Goal: Information Seeking & Learning: Check status

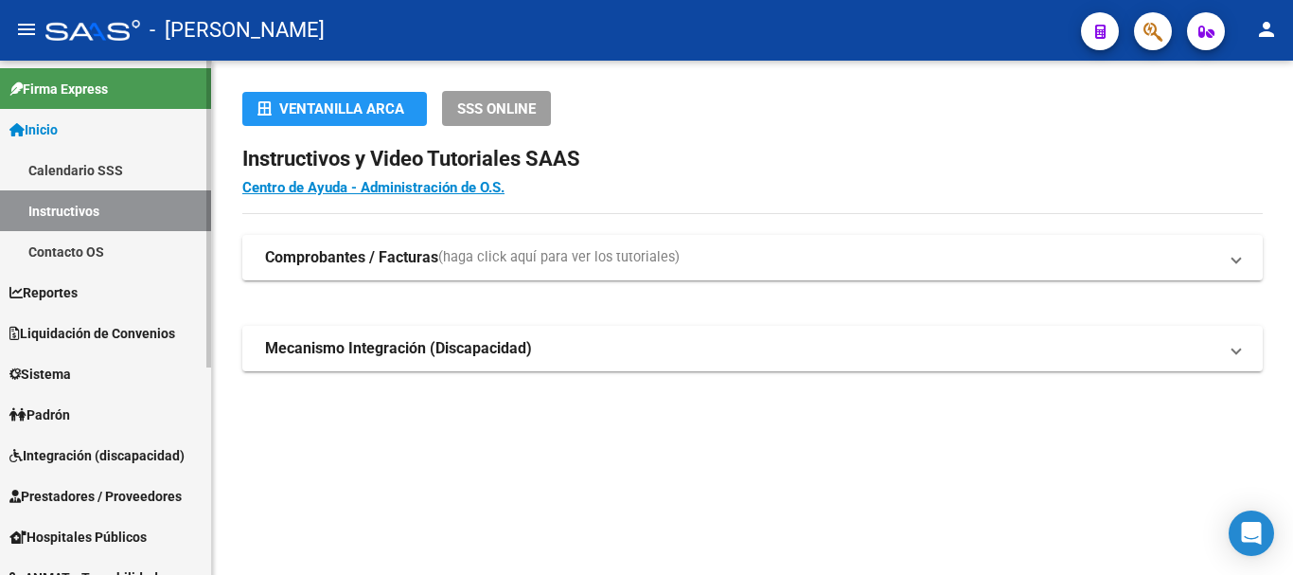
click at [97, 405] on link "Padrón" at bounding box center [105, 414] width 211 height 41
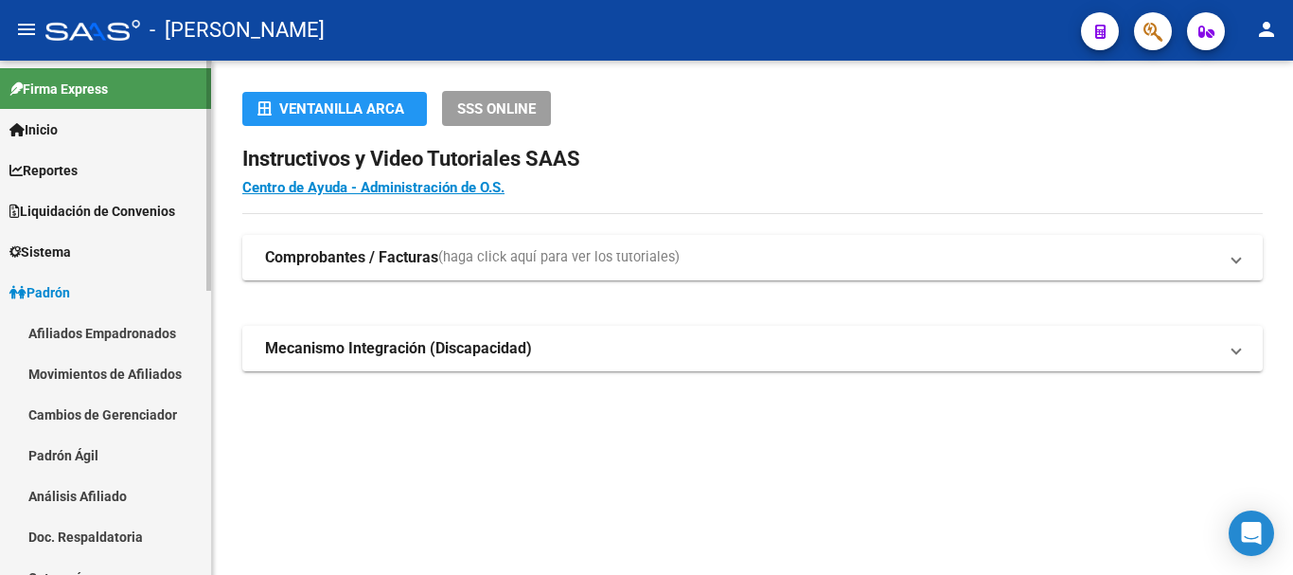
click at [103, 458] on link "Padrón Ágil" at bounding box center [105, 454] width 211 height 41
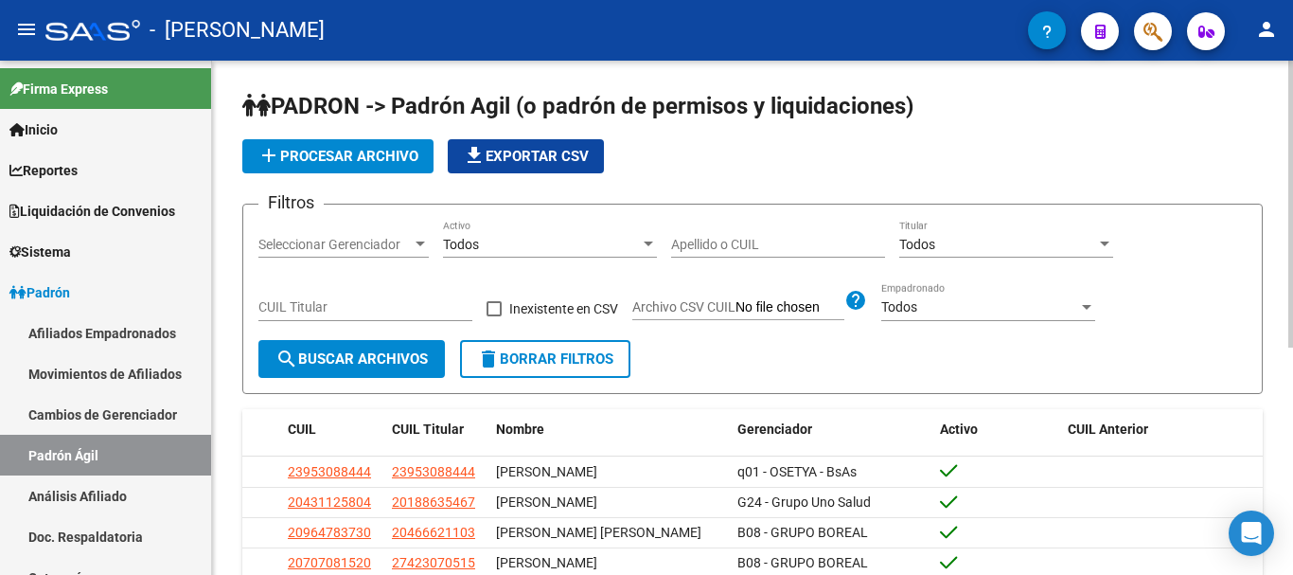
click at [761, 241] on input "Apellido o CUIL" at bounding box center [778, 245] width 214 height 16
paste input "34485801"
type input "34485801"
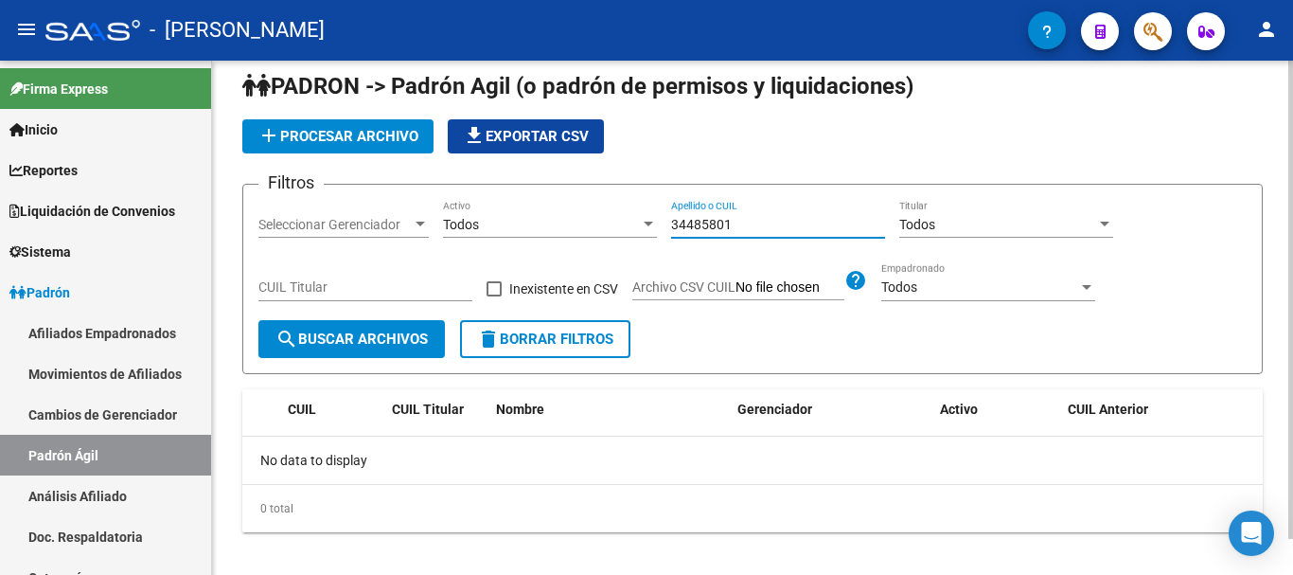
scroll to position [39, 0]
